Goal: Check status: Check status

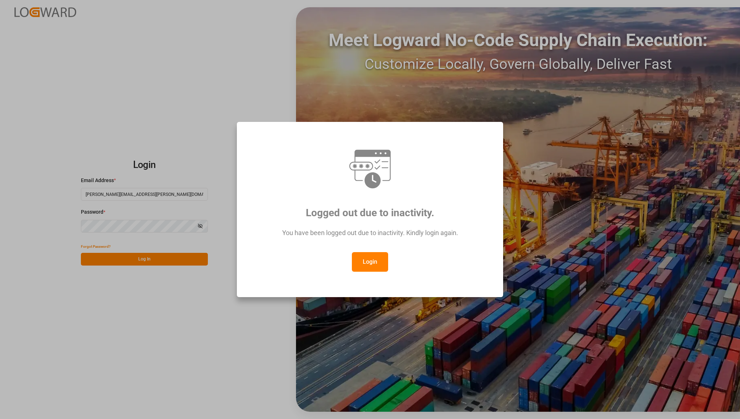
click at [371, 260] on button "Login" at bounding box center [370, 262] width 36 height 20
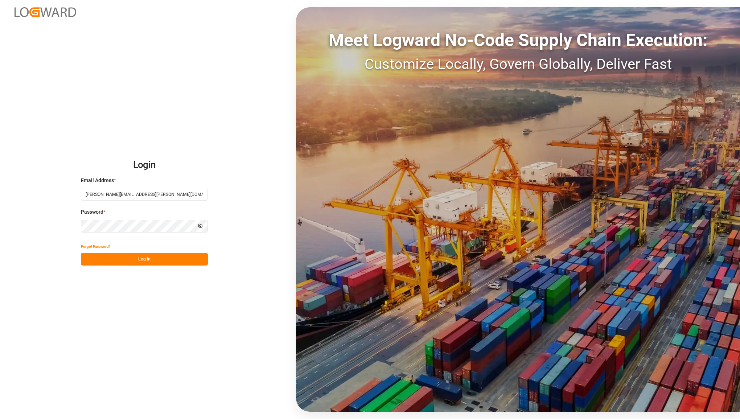
click at [138, 260] on button "Log In" at bounding box center [144, 259] width 127 height 13
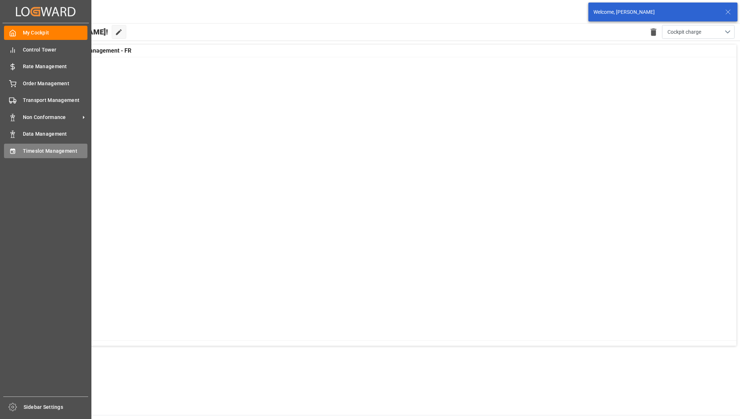
click at [20, 154] on div "Timeslot Management Timeslot Management" at bounding box center [45, 151] width 83 height 14
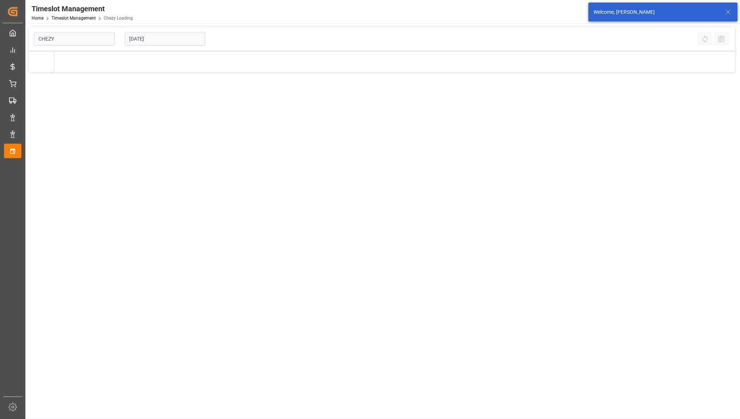
type input "Chezy Loading"
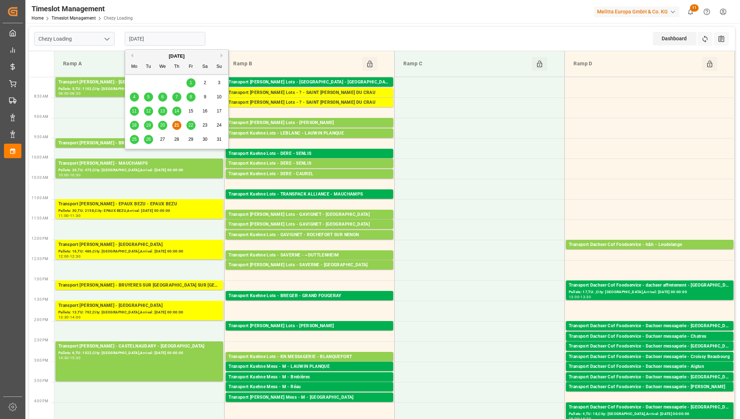
click at [176, 38] on input "[DATE]" at bounding box center [165, 39] width 81 height 14
click at [189, 124] on span "22" at bounding box center [190, 125] width 5 height 5
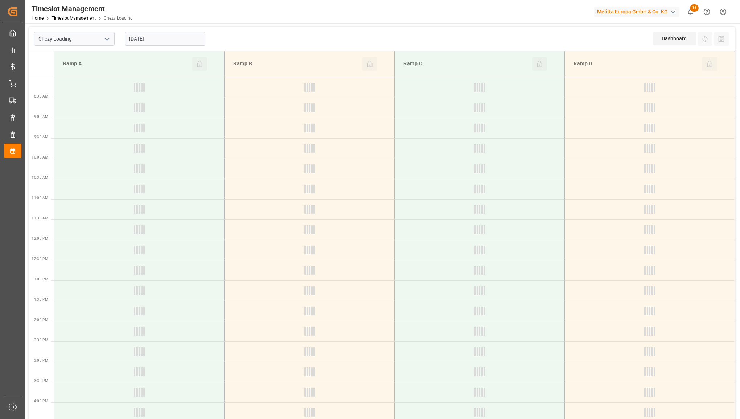
type input "[DATE]"
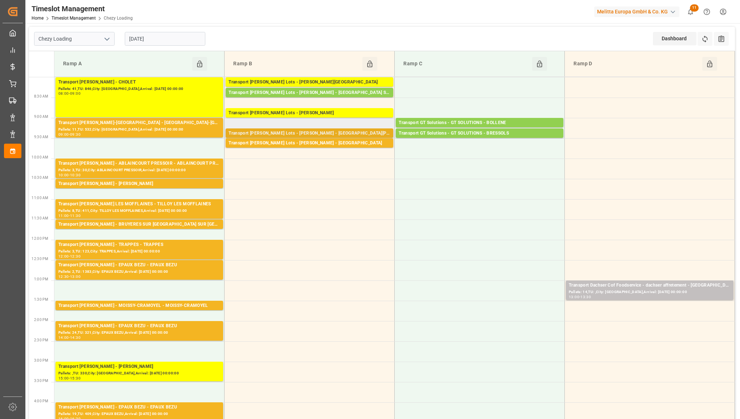
click at [286, 135] on div "Transport [PERSON_NAME] Lots - [PERSON_NAME] - [GEOGRAPHIC_DATA][PERSON_NAME]" at bounding box center [310, 133] width 162 height 7
click at [282, 146] on div "Transport [PERSON_NAME] Lots - [PERSON_NAME] - [GEOGRAPHIC_DATA]" at bounding box center [310, 143] width 162 height 7
click at [175, 130] on div "Pallets: 11,TU: 532,City: [GEOGRAPHIC_DATA],Arrival: [DATE] 00:00:00" at bounding box center [139, 130] width 162 height 6
click at [171, 167] on div "Pallets: 3,TU: 30,City: ABLAINCOURT PRESSOIR,Arrival: [DATE] 00:00:00" at bounding box center [139, 170] width 162 height 6
click at [166, 182] on div "Transport [PERSON_NAME] - [PERSON_NAME]" at bounding box center [139, 183] width 162 height 7
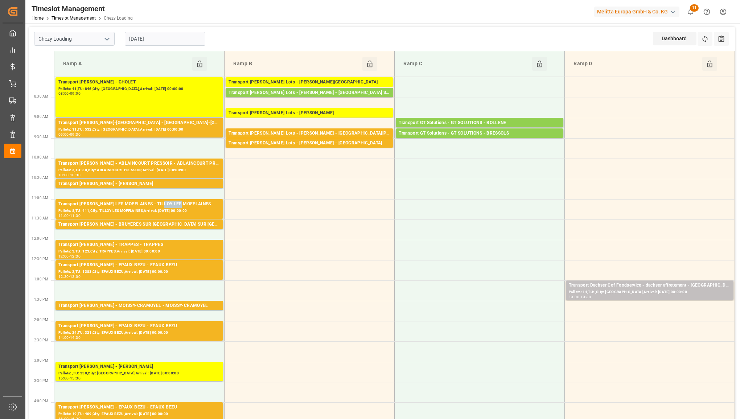
click at [163, 202] on div "Transport [PERSON_NAME] LES MOFFLAINES - TILLOY LES MOFFLAINES" at bounding box center [139, 204] width 162 height 7
click at [161, 226] on div "Transport [PERSON_NAME] - BRUYERES SUR [GEOGRAPHIC_DATA] SUR [GEOGRAPHIC_DATA]" at bounding box center [139, 224] width 162 height 7
click at [165, 246] on div "Transport [PERSON_NAME] - TRAPPES - TRAPPES" at bounding box center [139, 244] width 162 height 7
click at [175, 275] on div "Pallets: 2,TU: 1383,City: EPAUX BEZU,Arrival: [DATE] 00:00:00" at bounding box center [139, 272] width 162 height 6
click at [184, 310] on div "Pallets: 2,TU: ,City: MOISSY-CRAMOYEL,Arrival: [DATE] 00:00:00" at bounding box center [139, 313] width 162 height 6
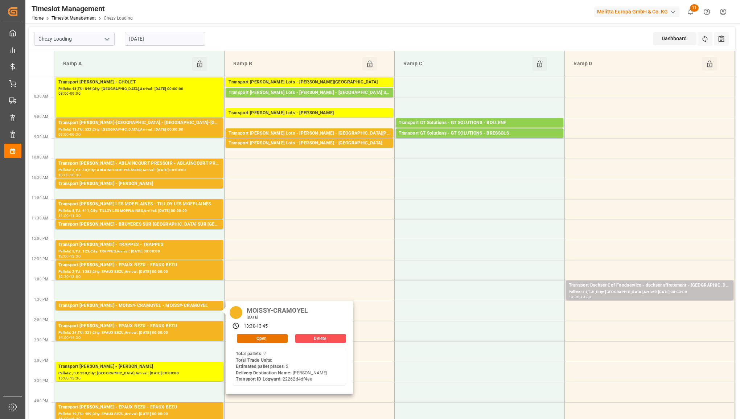
click at [169, 40] on input "[DATE]" at bounding box center [165, 39] width 81 height 14
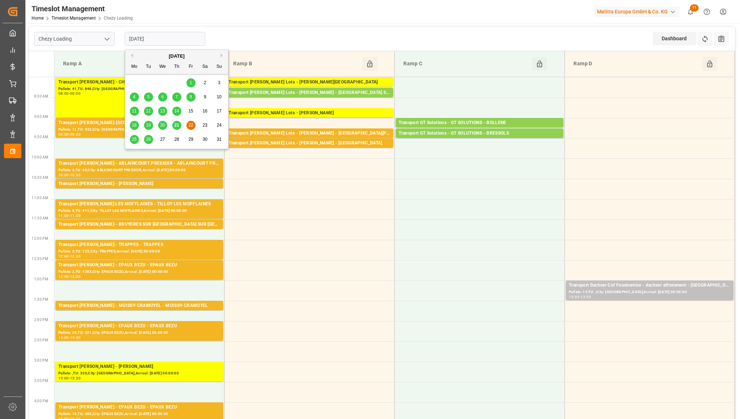
click at [102, 37] on button "open menu" at bounding box center [106, 38] width 11 height 11
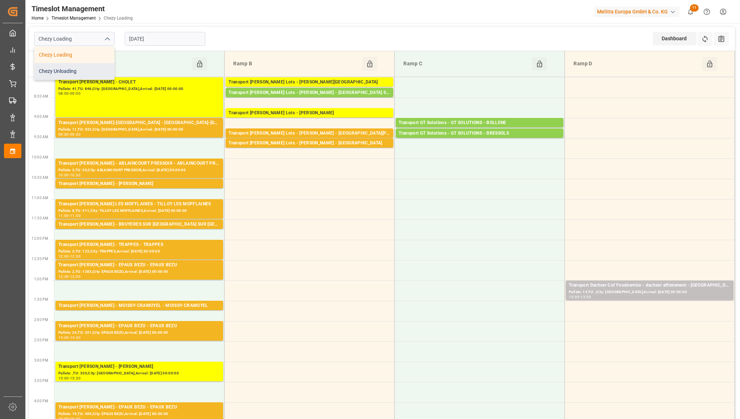
click at [99, 73] on div "Chezy Unloading" at bounding box center [74, 71] width 80 height 16
type input "Chezy Unloading"
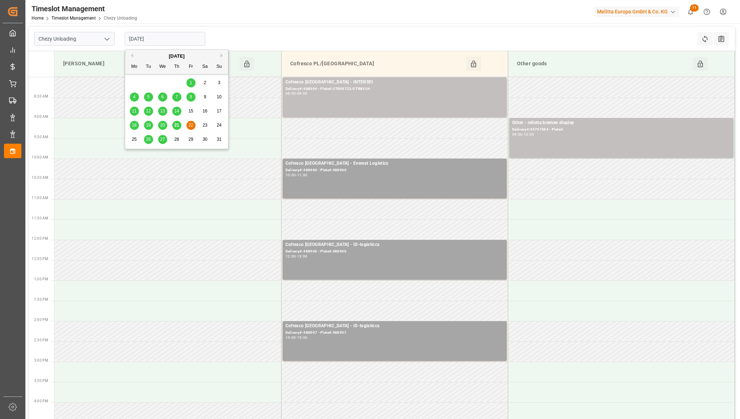
click at [162, 37] on input "[DATE]" at bounding box center [165, 39] width 81 height 14
click at [176, 122] on div "21" at bounding box center [176, 125] width 9 height 9
type input "[DATE]"
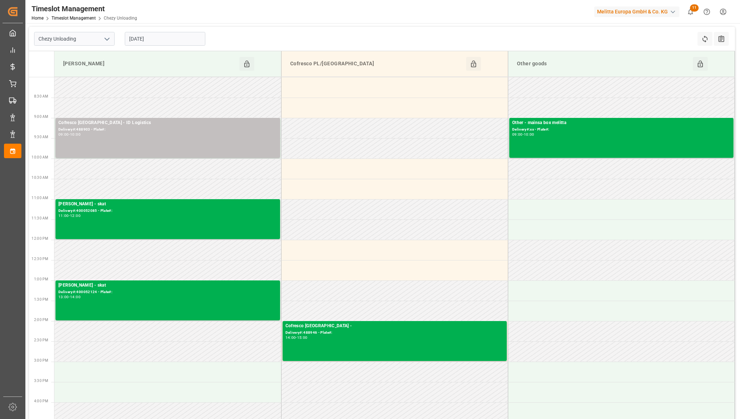
click at [104, 35] on icon "open menu" at bounding box center [107, 39] width 9 height 9
click at [93, 54] on div "Chezy Loading" at bounding box center [74, 55] width 80 height 16
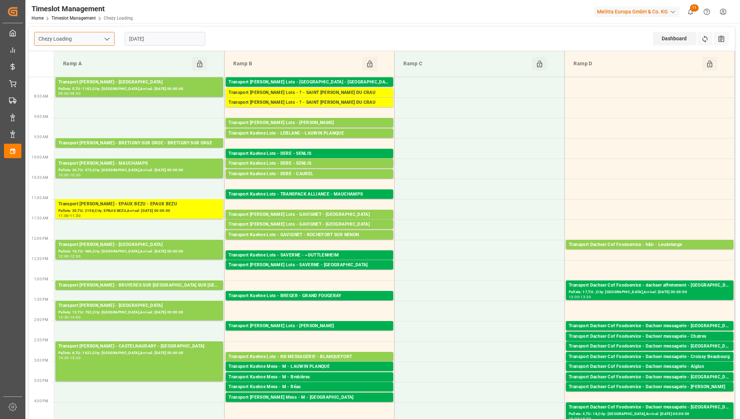
click at [113, 42] on input "Chezy Loading" at bounding box center [74, 39] width 81 height 14
click at [107, 39] on icon "open menu" at bounding box center [107, 39] width 9 height 9
click at [82, 66] on div "Chezy Unloading" at bounding box center [74, 71] width 80 height 16
type input "Chezy Unloading"
